Goal: Task Accomplishment & Management: Use online tool/utility

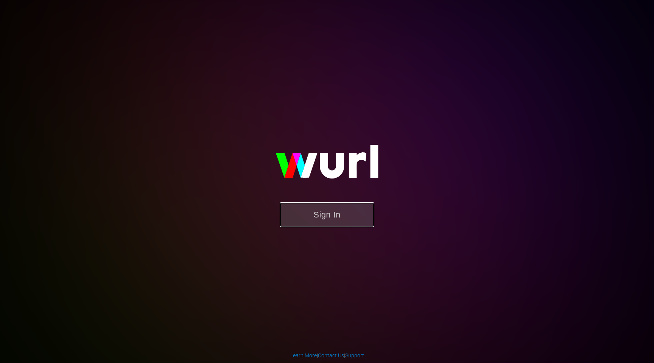
click at [321, 222] on button "Sign In" at bounding box center [327, 214] width 95 height 25
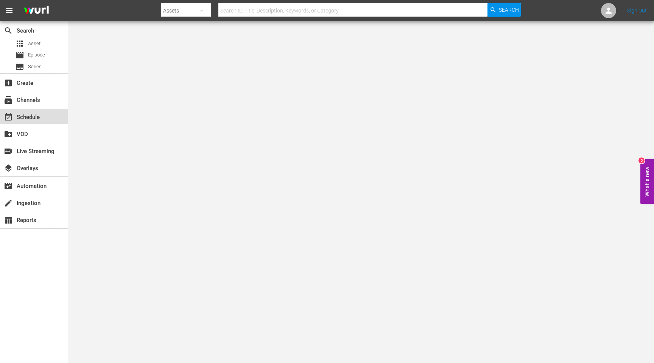
click at [23, 123] on div "event_available Schedule" at bounding box center [34, 116] width 68 height 15
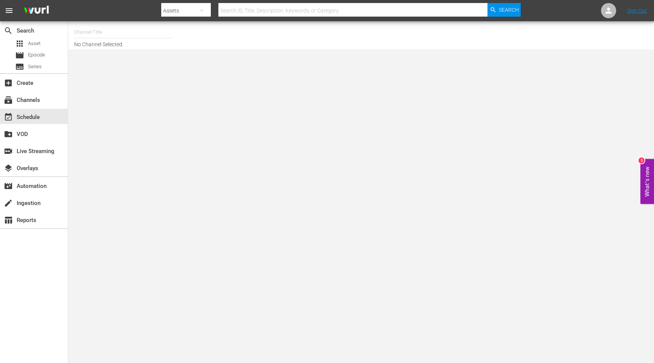
click at [145, 35] on input "text" at bounding box center [122, 32] width 97 height 18
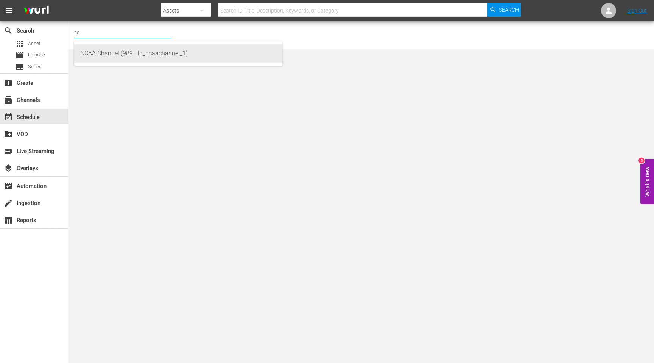
click at [147, 55] on div "NCAA Channel (989 - lg_ncaachannel_1)" at bounding box center [178, 53] width 196 height 18
type input "NCAA Channel (989 - lg_ncaachannel_1)"
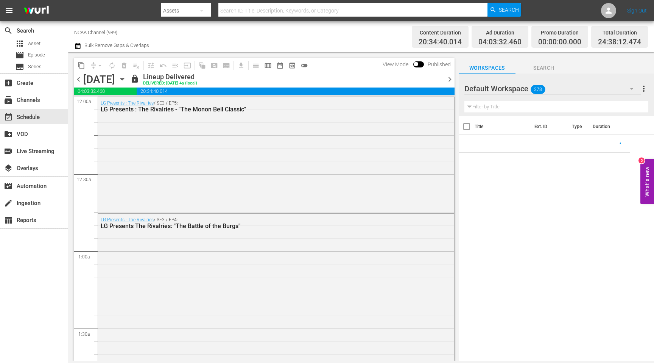
click at [451, 78] on span "chevron_right" at bounding box center [449, 79] width 9 height 9
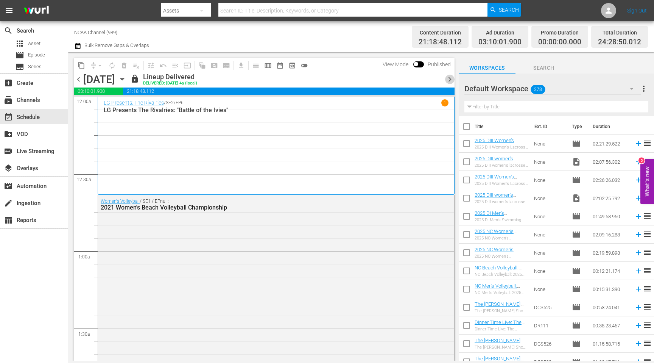
click at [451, 78] on span "chevron_right" at bounding box center [449, 79] width 9 height 9
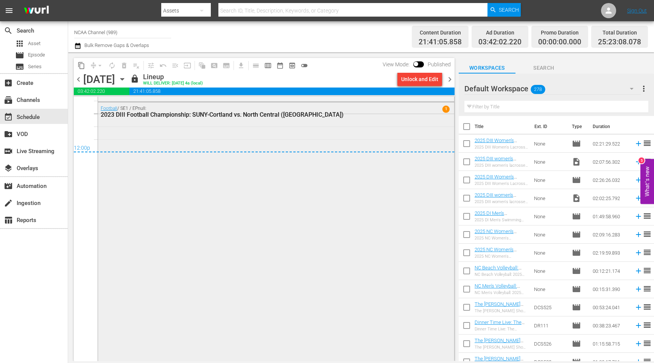
scroll to position [3564, 0]
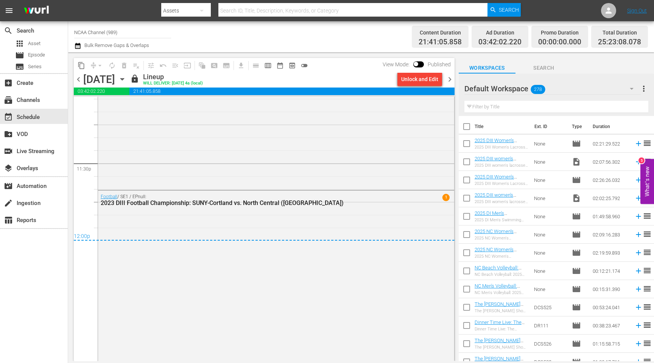
click at [322, 74] on div "lock Lineup WILL DELIVER: [DATE] 4a (local)" at bounding box center [262, 79] width 264 height 13
